Goal: Register for event/course

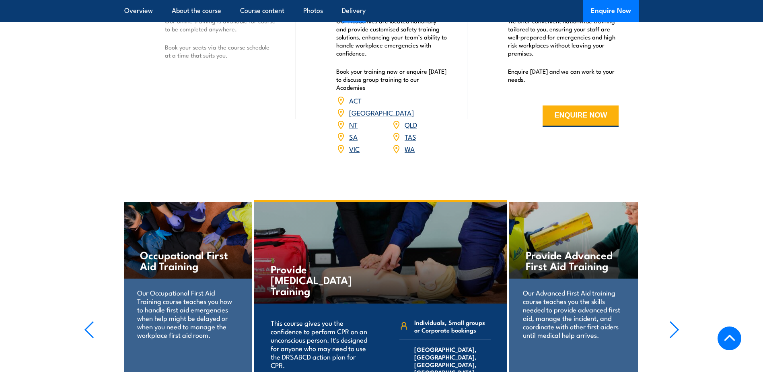
scroll to position [1046, 0]
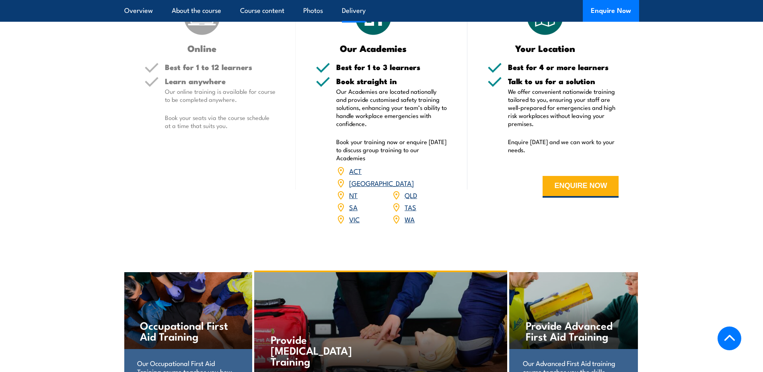
click at [357, 224] on link "VIC" at bounding box center [354, 219] width 10 height 10
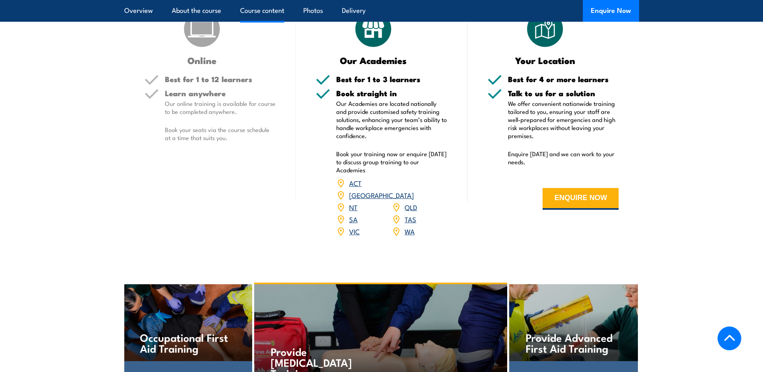
scroll to position [1126, 0]
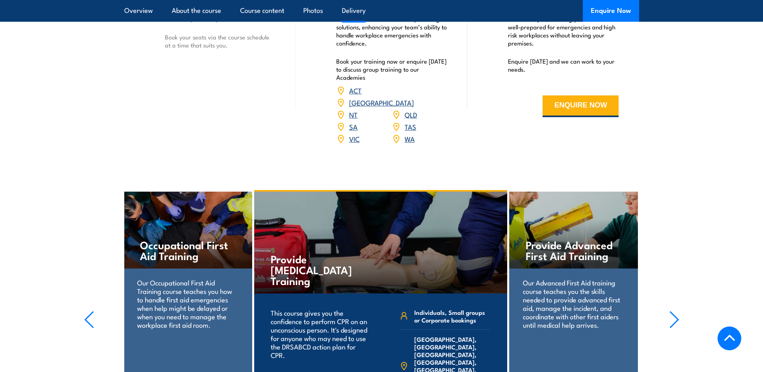
click at [349, 143] on link "VIC" at bounding box center [354, 139] width 10 height 10
click at [357, 143] on link "VIC" at bounding box center [354, 139] width 10 height 10
click at [351, 143] on link "VIC" at bounding box center [354, 139] width 10 height 10
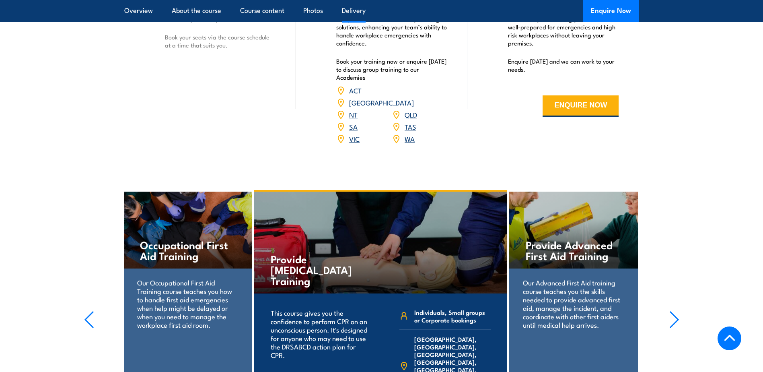
click at [351, 143] on link "VIC" at bounding box center [354, 139] width 10 height 10
click at [573, 117] on button "ENQUIRE NOW" at bounding box center [580, 106] width 76 height 22
